Goal: Information Seeking & Learning: Learn about a topic

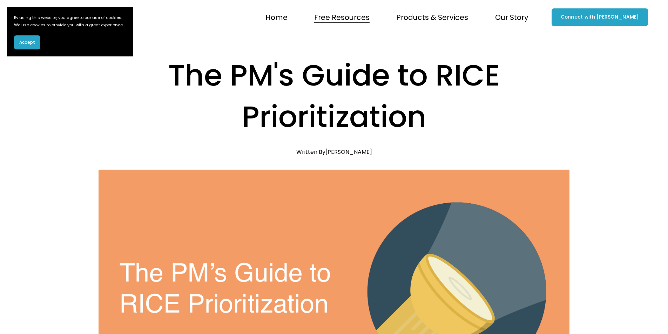
click at [25, 46] on span "Accept" at bounding box center [27, 42] width 16 height 6
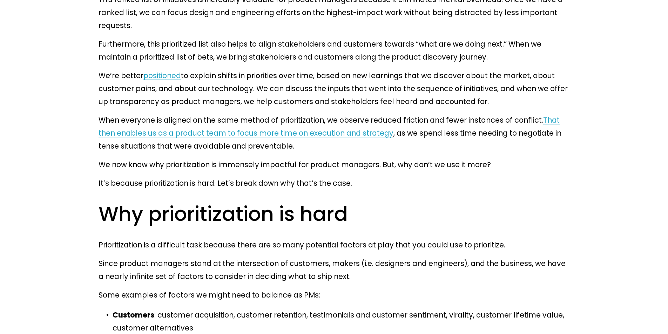
scroll to position [771, 0]
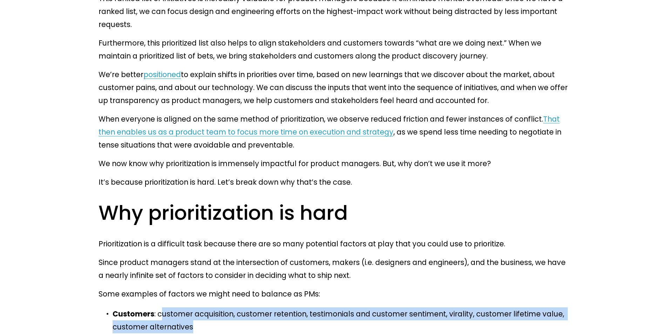
drag, startPoint x: 157, startPoint y: 160, endPoint x: 278, endPoint y: 173, distance: 121.0
click at [278, 307] on p "Customers : customer acquisition, customer retention, testimonials and customer…" at bounding box center [341, 320] width 457 height 26
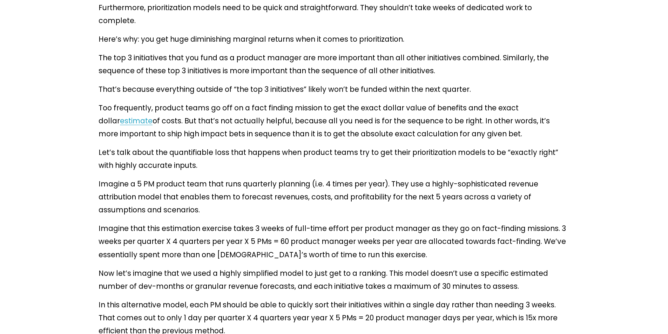
scroll to position [1963, 0]
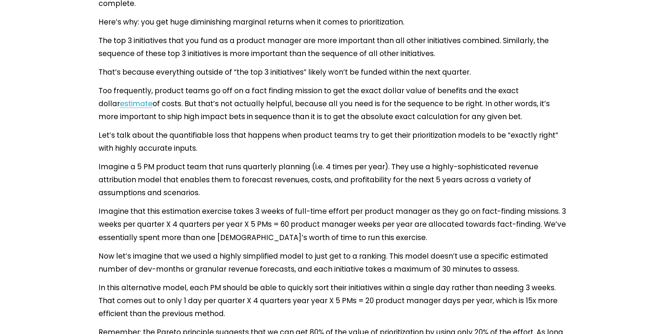
drag, startPoint x: 131, startPoint y: 136, endPoint x: 328, endPoint y: 178, distance: 201.8
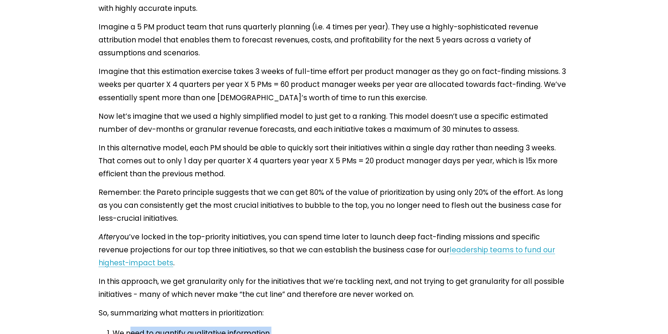
scroll to position [2103, 0]
drag, startPoint x: 98, startPoint y: 115, endPoint x: 355, endPoint y: 132, distance: 257.1
drag, startPoint x: 139, startPoint y: 146, endPoint x: 311, endPoint y: 159, distance: 172.2
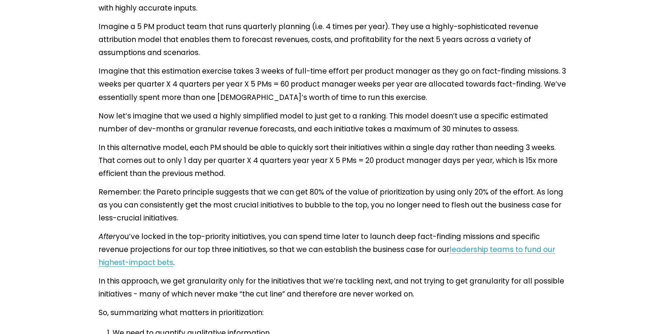
drag, startPoint x: 143, startPoint y: 162, endPoint x: 338, endPoint y: 166, distance: 194.9
drag, startPoint x: 155, startPoint y: 178, endPoint x: 367, endPoint y: 215, distance: 215.6
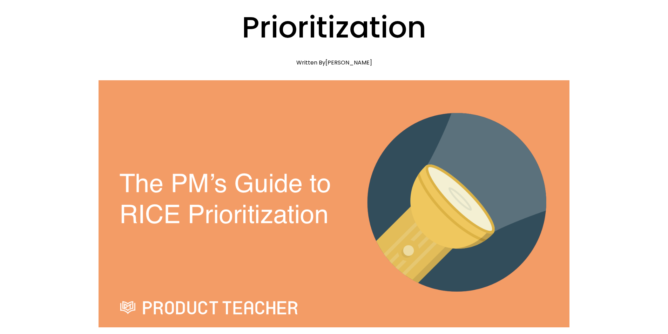
scroll to position [0, 0]
